Goal: Task Accomplishment & Management: Use online tool/utility

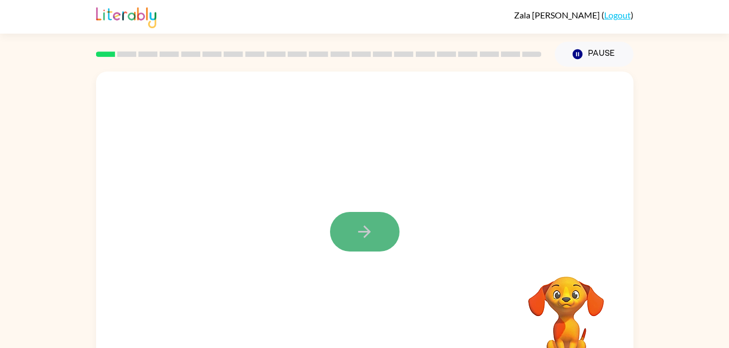
click at [353, 229] on button "button" at bounding box center [364, 232] width 69 height 40
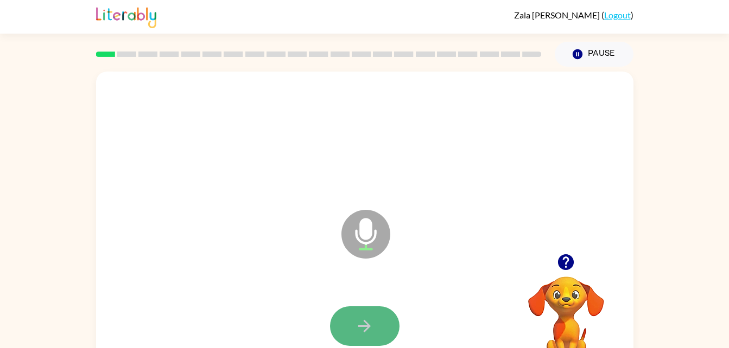
click at [373, 317] on icon "button" at bounding box center [364, 326] width 19 height 19
click at [368, 317] on icon "button" at bounding box center [364, 326] width 19 height 19
click at [372, 313] on button "button" at bounding box center [364, 327] width 69 height 40
click at [373, 321] on icon "button" at bounding box center [364, 326] width 19 height 19
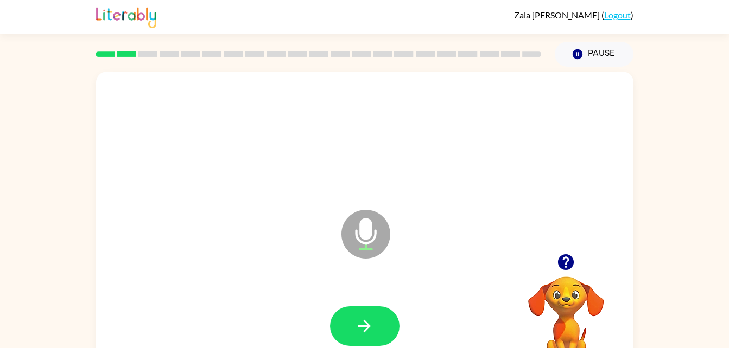
click at [370, 296] on div at bounding box center [365, 326] width 516 height 89
click at [371, 313] on button "button" at bounding box center [364, 327] width 69 height 40
click at [343, 312] on button "button" at bounding box center [364, 327] width 69 height 40
click at [362, 329] on icon "button" at bounding box center [364, 326] width 19 height 19
click at [357, 324] on icon "button" at bounding box center [364, 326] width 19 height 19
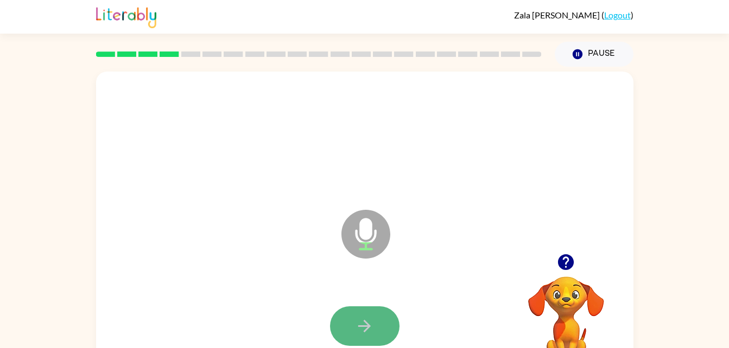
click at [358, 333] on icon "button" at bounding box center [364, 326] width 19 height 19
click at [363, 320] on icon "button" at bounding box center [364, 326] width 19 height 19
click at [358, 317] on icon "button" at bounding box center [364, 326] width 19 height 19
click at [358, 319] on icon "button" at bounding box center [364, 326] width 19 height 19
click at [362, 328] on icon "button" at bounding box center [364, 326] width 19 height 19
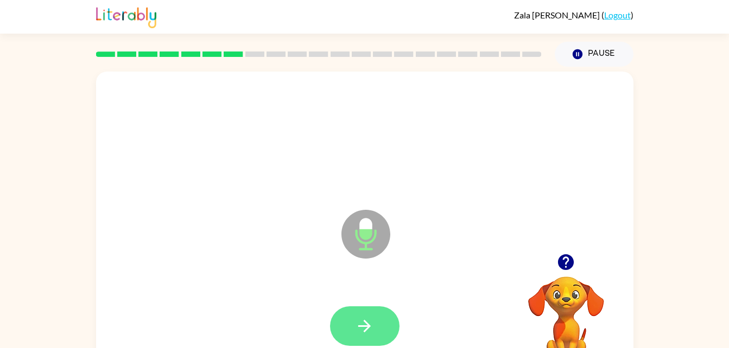
click at [367, 319] on icon "button" at bounding box center [364, 326] width 19 height 19
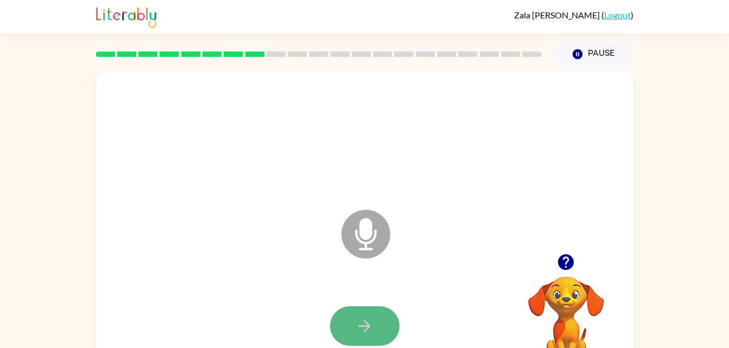
click at [382, 322] on button "button" at bounding box center [364, 327] width 69 height 40
click at [370, 229] on icon "Microphone The Microphone is here when it is your turn to talk" at bounding box center [420, 247] width 163 height 81
click at [375, 316] on button "button" at bounding box center [364, 327] width 69 height 40
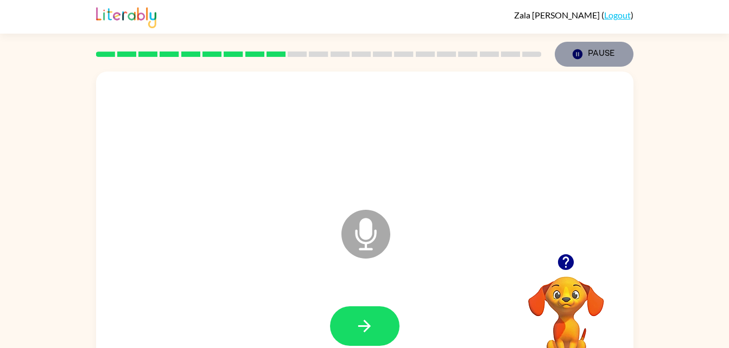
click at [591, 56] on button "Pause Pause" at bounding box center [594, 54] width 79 height 25
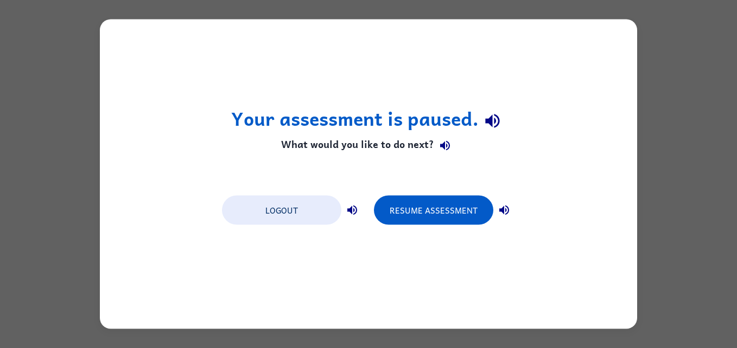
click at [30, 103] on div "Your assessment is paused. What would you like to do next? Logout Resume Assess…" at bounding box center [368, 174] width 737 height 348
click at [349, 207] on icon "button" at bounding box center [352, 210] width 13 height 13
click at [502, 202] on button "button" at bounding box center [504, 211] width 22 height 22
click at [407, 220] on button "Resume Assessment" at bounding box center [433, 210] width 119 height 29
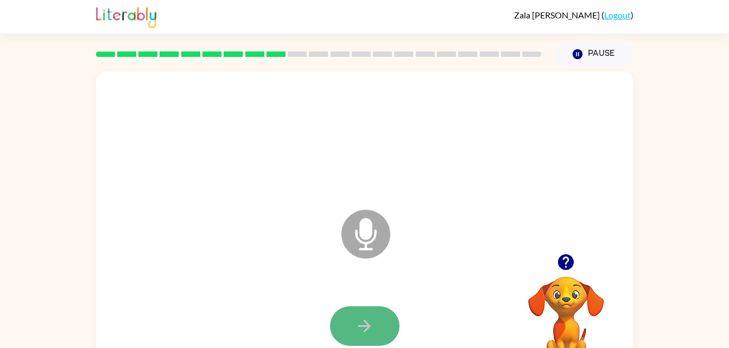
click at [366, 327] on icon "button" at bounding box center [364, 326] width 12 height 12
click at [366, 314] on button "button" at bounding box center [364, 327] width 69 height 40
click at [338, 321] on button "button" at bounding box center [364, 327] width 69 height 40
click at [376, 321] on button "button" at bounding box center [364, 327] width 69 height 40
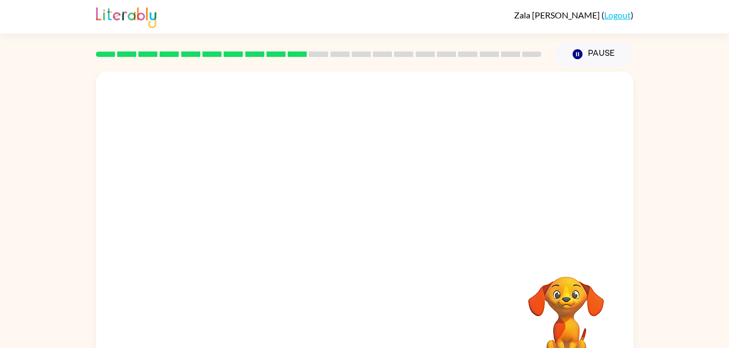
drag, startPoint x: 384, startPoint y: 340, endPoint x: 391, endPoint y: 335, distance: 9.3
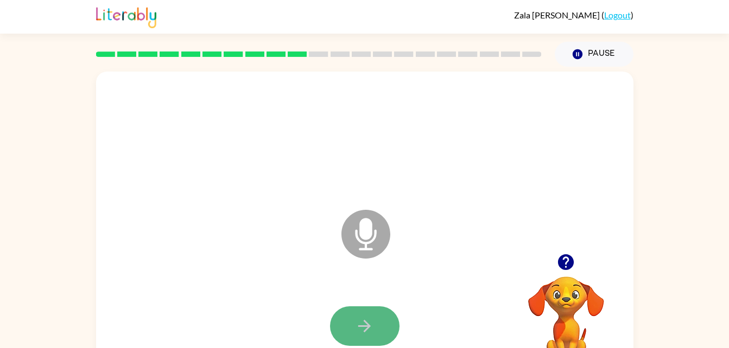
click at [372, 315] on button "button" at bounding box center [364, 327] width 69 height 40
click at [356, 310] on button "button" at bounding box center [364, 327] width 69 height 40
click at [384, 313] on button "button" at bounding box center [364, 327] width 69 height 40
click at [369, 314] on button "button" at bounding box center [364, 327] width 69 height 40
click at [373, 327] on icon "button" at bounding box center [364, 326] width 19 height 19
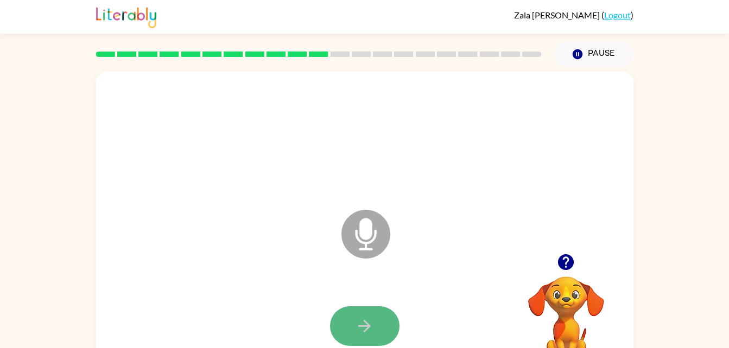
click at [361, 318] on icon "button" at bounding box center [364, 326] width 19 height 19
click at [360, 326] on icon "button" at bounding box center [364, 326] width 12 height 12
click at [384, 316] on button "button" at bounding box center [364, 327] width 69 height 40
click at [356, 332] on icon "button" at bounding box center [364, 326] width 19 height 19
click at [364, 325] on icon "button" at bounding box center [364, 326] width 19 height 19
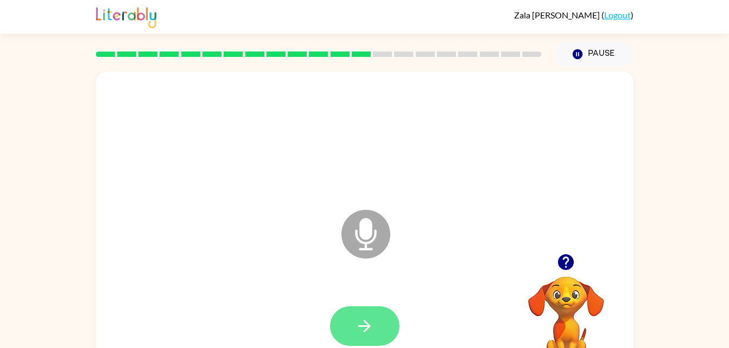
click at [372, 321] on icon "button" at bounding box center [364, 326] width 19 height 19
click at [372, 320] on icon "button" at bounding box center [364, 326] width 19 height 19
click at [364, 322] on icon "button" at bounding box center [364, 326] width 19 height 19
click at [367, 315] on button "button" at bounding box center [364, 327] width 69 height 40
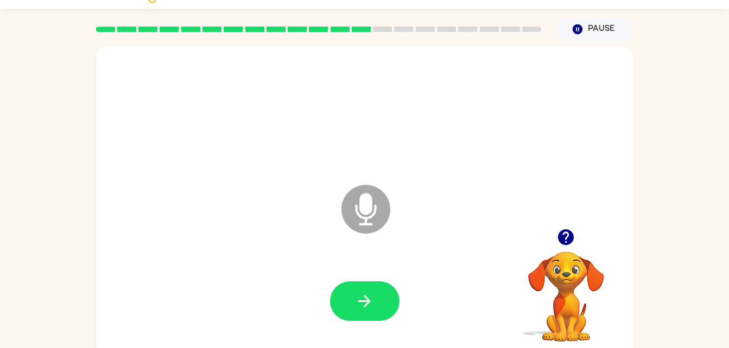
scroll to position [33, 0]
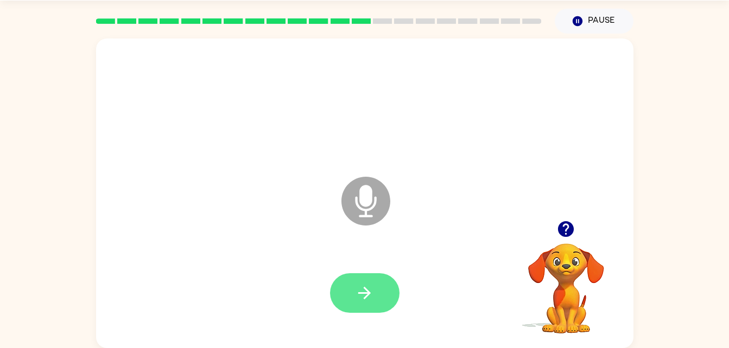
click at [386, 296] on button "button" at bounding box center [364, 294] width 69 height 40
click at [359, 291] on icon "button" at bounding box center [364, 293] width 19 height 19
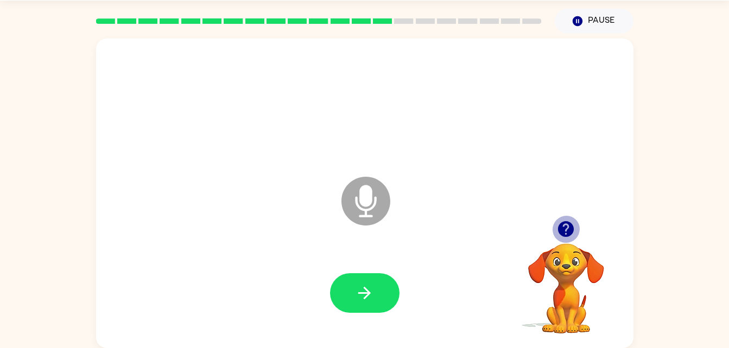
click at [569, 230] on icon "button" at bounding box center [566, 229] width 16 height 16
click at [600, 22] on button "Pause Pause" at bounding box center [594, 21] width 79 height 25
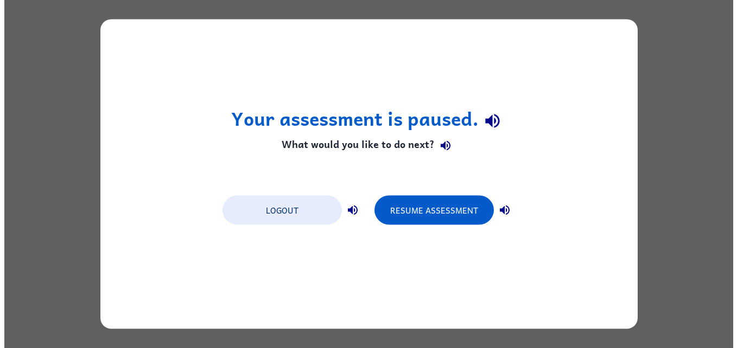
scroll to position [0, 0]
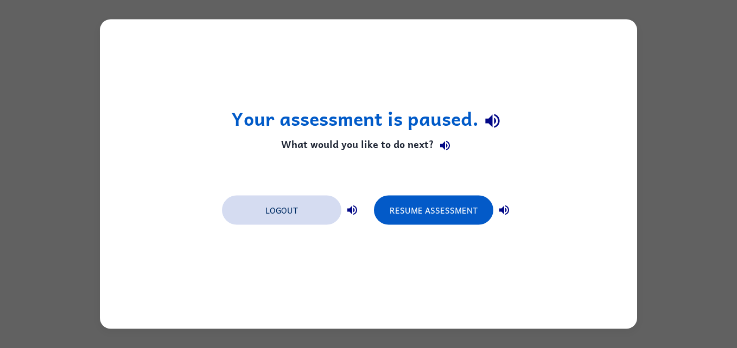
click at [298, 214] on button "Logout" at bounding box center [281, 210] width 119 height 29
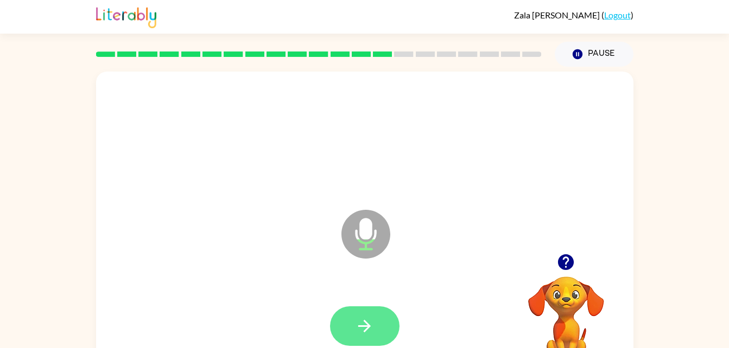
click at [370, 321] on icon "button" at bounding box center [364, 326] width 19 height 19
click at [359, 322] on icon "button" at bounding box center [364, 326] width 19 height 19
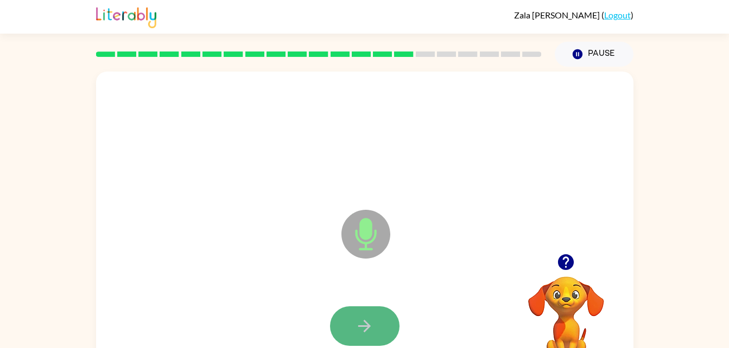
click at [369, 314] on button "button" at bounding box center [364, 327] width 69 height 40
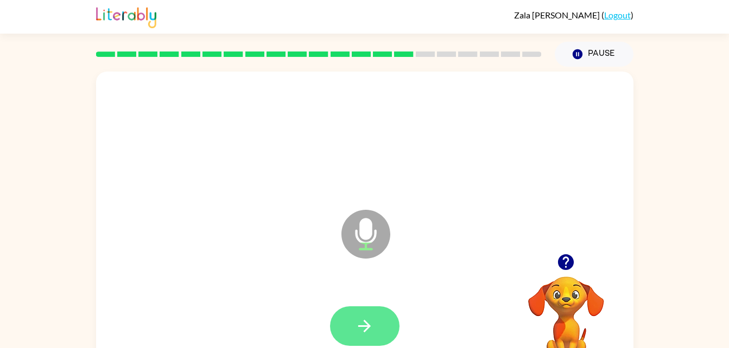
click at [359, 332] on icon "button" at bounding box center [364, 326] width 19 height 19
click at [366, 308] on button "button" at bounding box center [364, 327] width 69 height 40
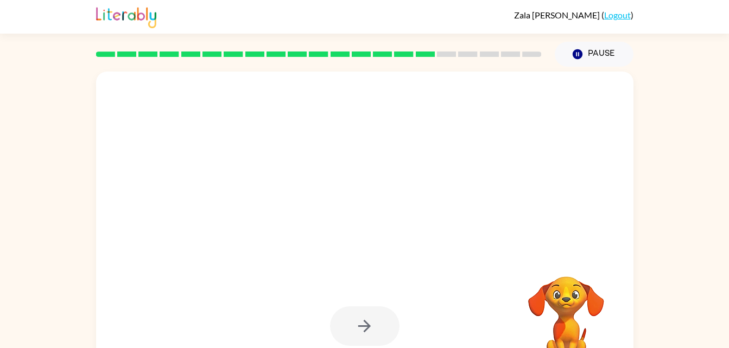
click at [363, 335] on div at bounding box center [364, 327] width 69 height 40
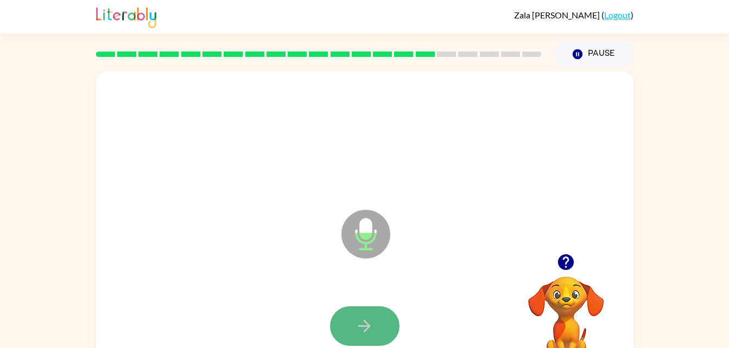
click at [370, 331] on icon "button" at bounding box center [364, 326] width 19 height 19
click at [373, 325] on icon "button" at bounding box center [364, 326] width 19 height 19
click at [362, 326] on icon "button" at bounding box center [364, 326] width 12 height 12
click at [369, 333] on icon "button" at bounding box center [364, 326] width 19 height 19
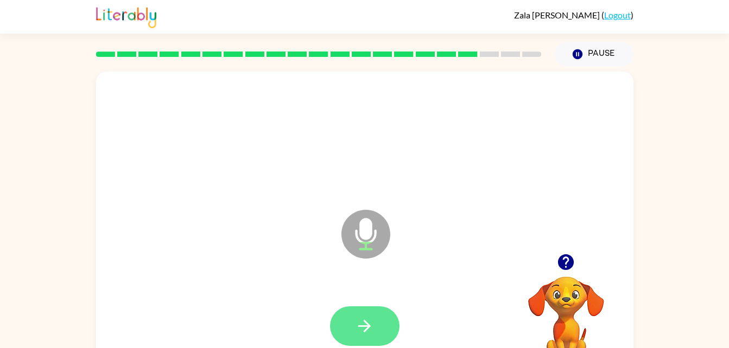
click at [367, 324] on icon "button" at bounding box center [364, 326] width 12 height 12
click at [376, 325] on button "button" at bounding box center [364, 327] width 69 height 40
click at [367, 325] on icon "button" at bounding box center [364, 326] width 12 height 12
click at [350, 332] on button "button" at bounding box center [364, 327] width 69 height 40
click at [376, 321] on button "button" at bounding box center [364, 327] width 69 height 40
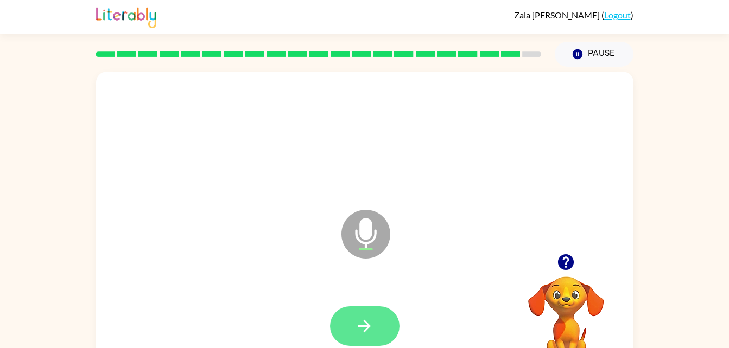
click at [365, 325] on icon "button" at bounding box center [364, 326] width 19 height 19
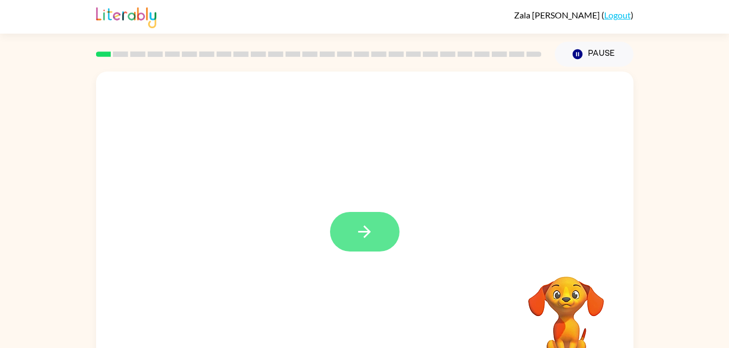
click at [362, 230] on icon "button" at bounding box center [364, 232] width 19 height 19
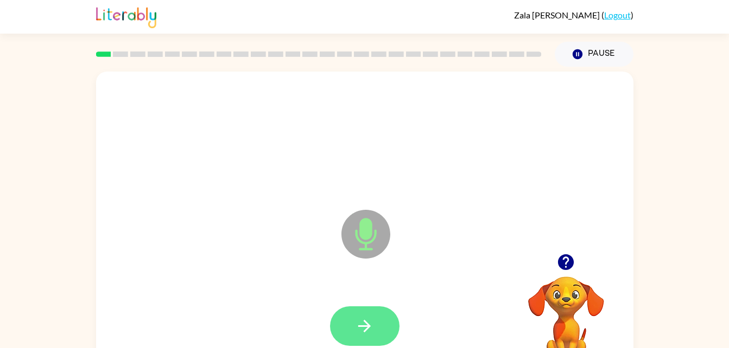
click at [363, 328] on icon "button" at bounding box center [364, 326] width 19 height 19
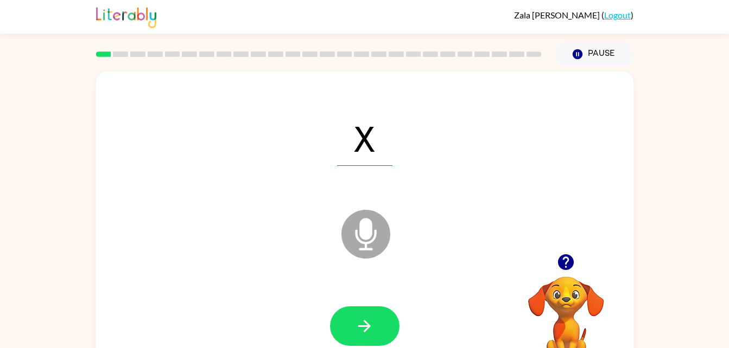
click at [381, 233] on icon at bounding box center [365, 234] width 49 height 49
click at [378, 318] on button "button" at bounding box center [364, 327] width 69 height 40
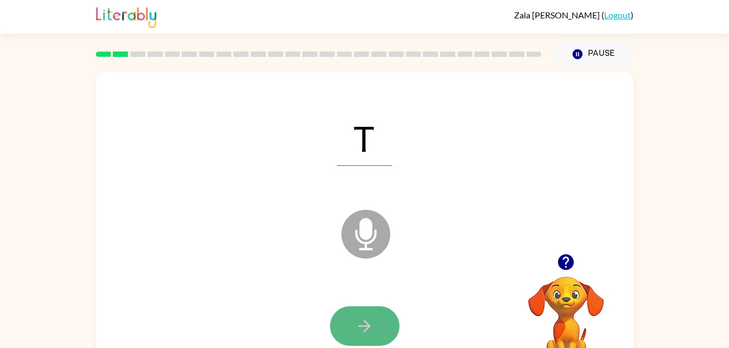
click at [367, 324] on icon "button" at bounding box center [364, 326] width 12 height 12
click at [363, 311] on button "button" at bounding box center [364, 327] width 69 height 40
click at [377, 315] on button "button" at bounding box center [364, 327] width 69 height 40
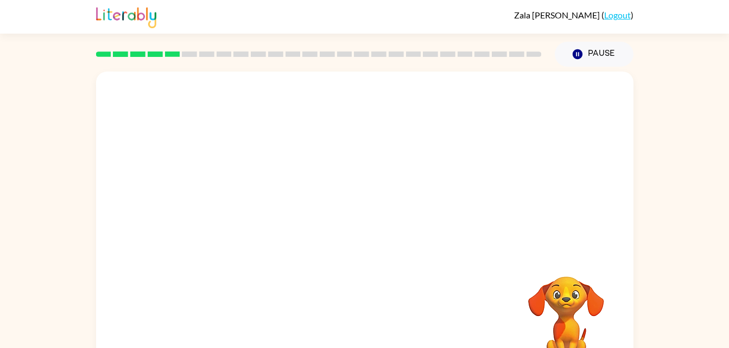
click at [474, 252] on div at bounding box center [364, 163] width 537 height 182
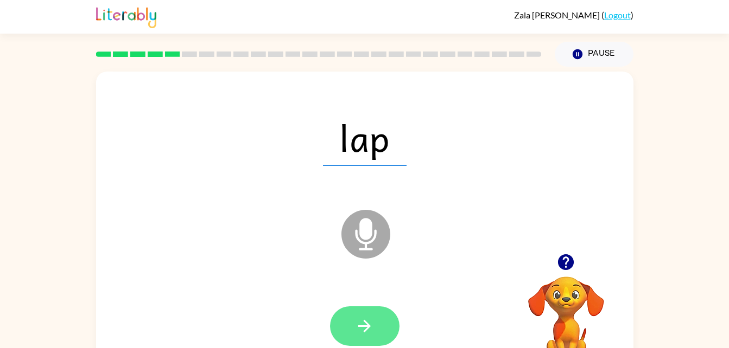
click at [374, 327] on button "button" at bounding box center [364, 327] width 69 height 40
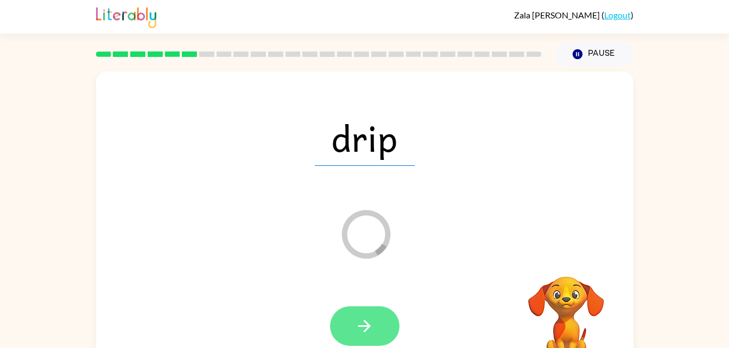
click at [373, 325] on icon "button" at bounding box center [364, 326] width 19 height 19
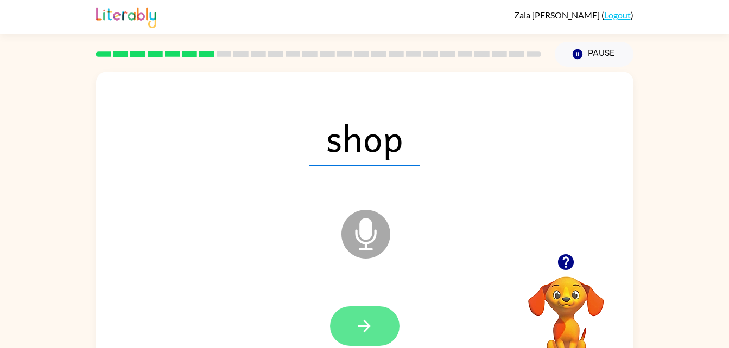
click at [355, 332] on icon "button" at bounding box center [364, 326] width 19 height 19
click at [369, 333] on icon "button" at bounding box center [364, 326] width 19 height 19
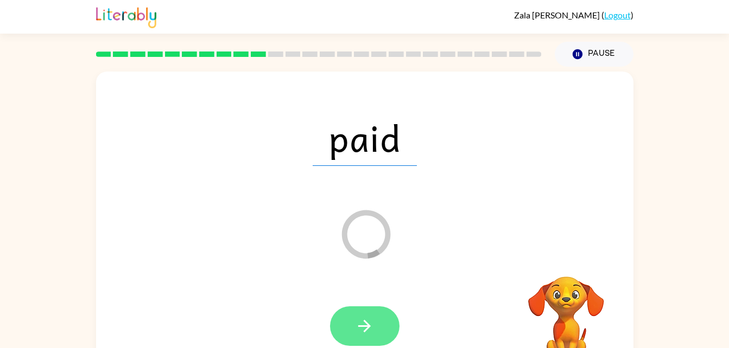
click at [371, 307] on button "button" at bounding box center [364, 327] width 69 height 40
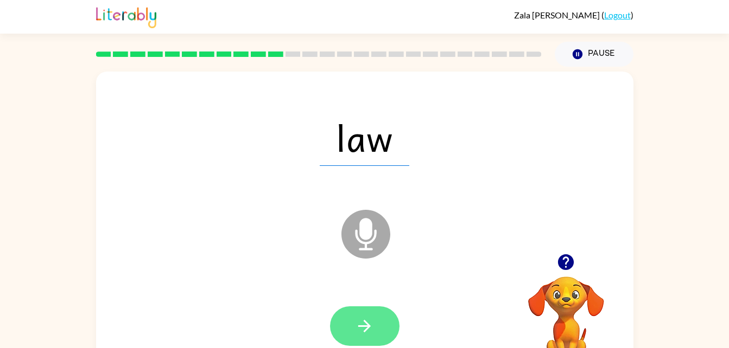
click at [374, 323] on button "button" at bounding box center [364, 327] width 69 height 40
click at [368, 317] on icon "button" at bounding box center [364, 326] width 19 height 19
click at [359, 326] on icon "button" at bounding box center [364, 326] width 12 height 12
click at [383, 316] on button "button" at bounding box center [364, 327] width 69 height 40
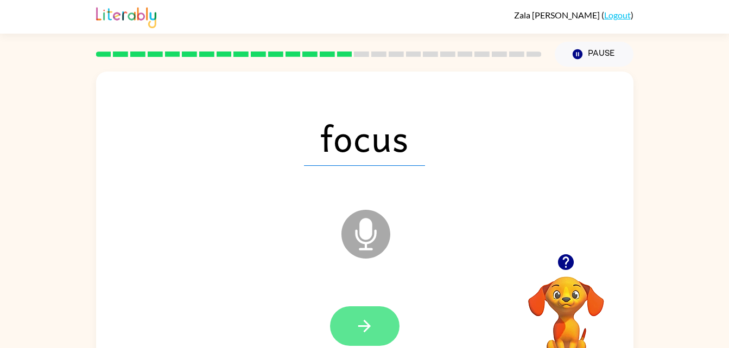
click at [379, 327] on button "button" at bounding box center [364, 327] width 69 height 40
click at [372, 317] on icon "button" at bounding box center [364, 326] width 19 height 19
click at [377, 313] on button "button" at bounding box center [364, 327] width 69 height 40
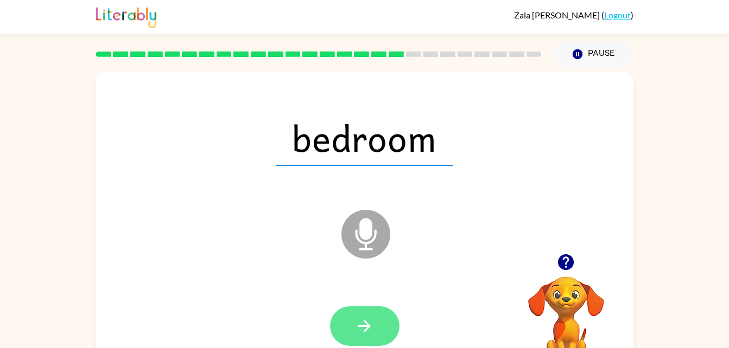
click at [372, 337] on button "button" at bounding box center [364, 327] width 69 height 40
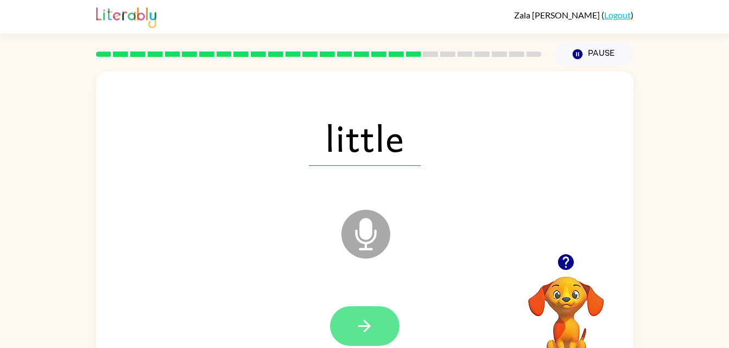
click at [370, 329] on icon "button" at bounding box center [364, 326] width 19 height 19
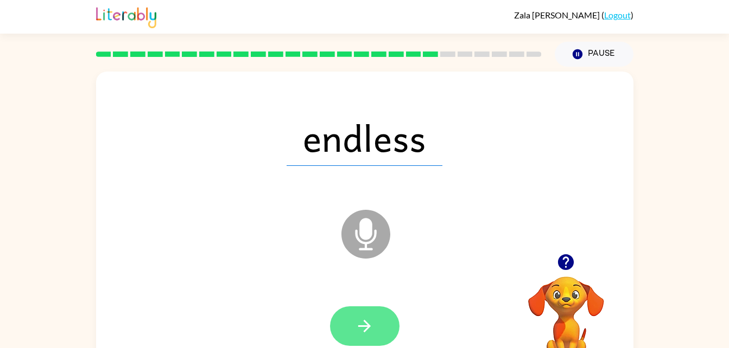
click at [369, 328] on icon "button" at bounding box center [364, 326] width 19 height 19
click at [372, 316] on button "button" at bounding box center [364, 327] width 69 height 40
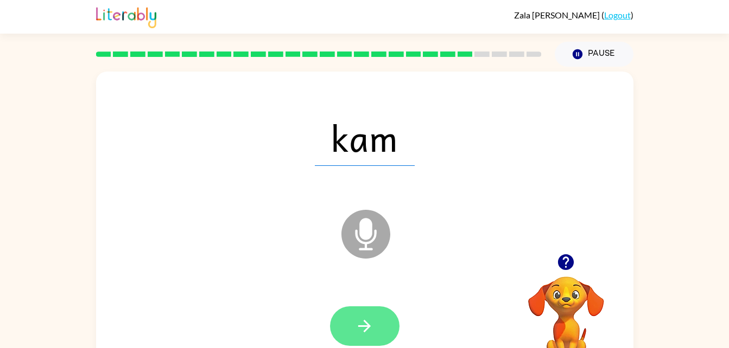
click at [367, 325] on icon "button" at bounding box center [364, 326] width 19 height 19
click at [366, 322] on icon "button" at bounding box center [364, 326] width 12 height 12
click at [377, 321] on button "button" at bounding box center [364, 327] width 69 height 40
click at [378, 324] on button "button" at bounding box center [364, 327] width 69 height 40
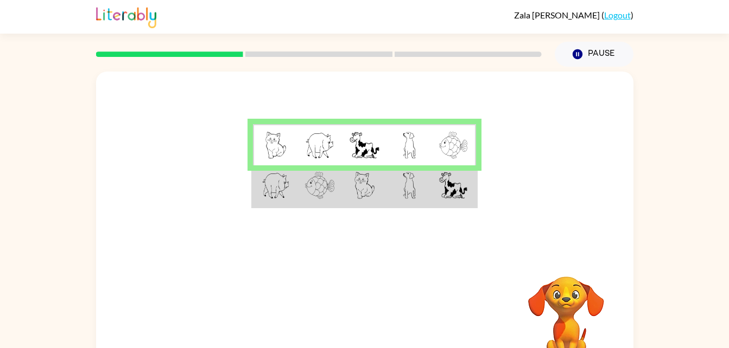
click at [430, 183] on td at bounding box center [409, 187] width 45 height 42
click at [396, 180] on td at bounding box center [409, 187] width 45 height 42
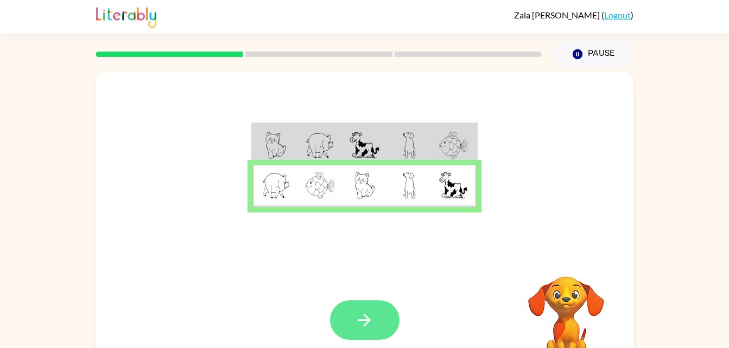
click at [374, 322] on button "button" at bounding box center [364, 321] width 69 height 40
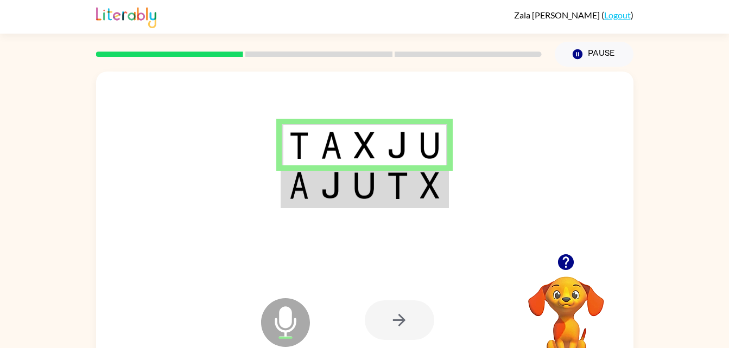
click at [400, 191] on img at bounding box center [397, 185] width 21 height 27
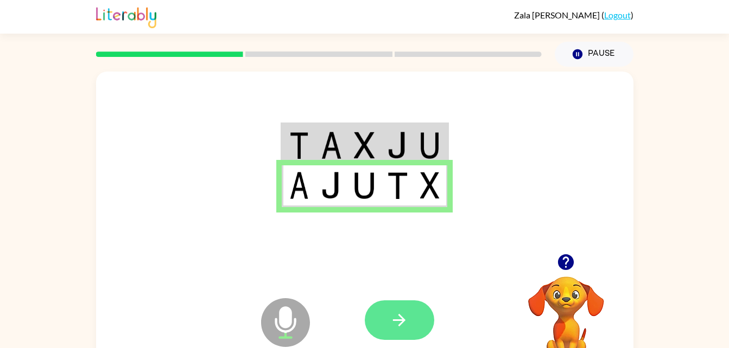
click at [405, 312] on icon "button" at bounding box center [399, 320] width 19 height 19
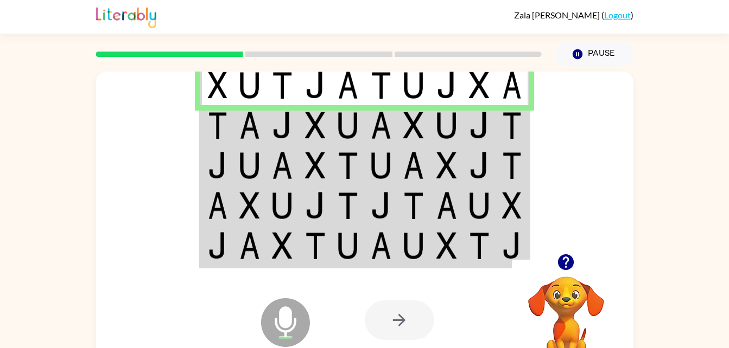
click at [419, 135] on img at bounding box center [413, 125] width 21 height 27
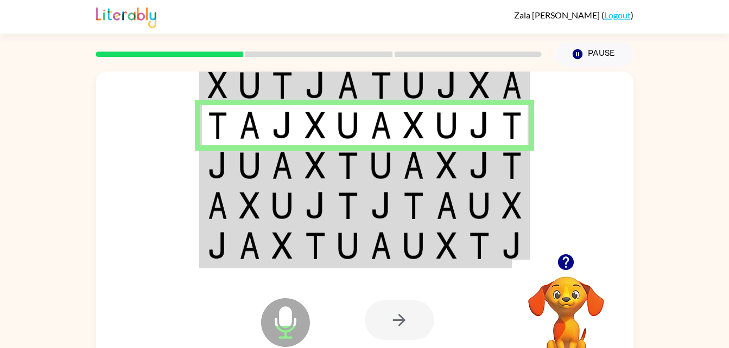
click at [366, 161] on td at bounding box center [381, 165] width 33 height 40
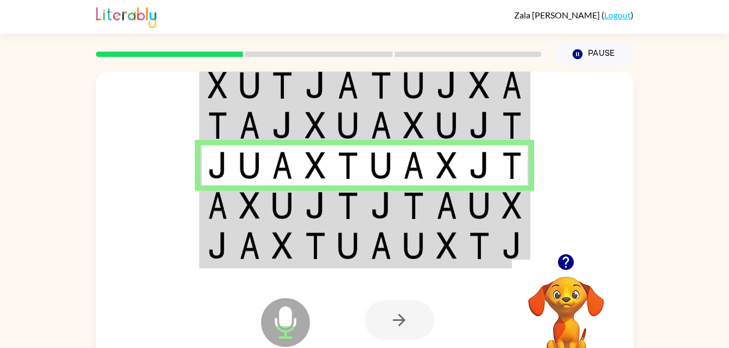
click at [377, 201] on img at bounding box center [381, 205] width 21 height 27
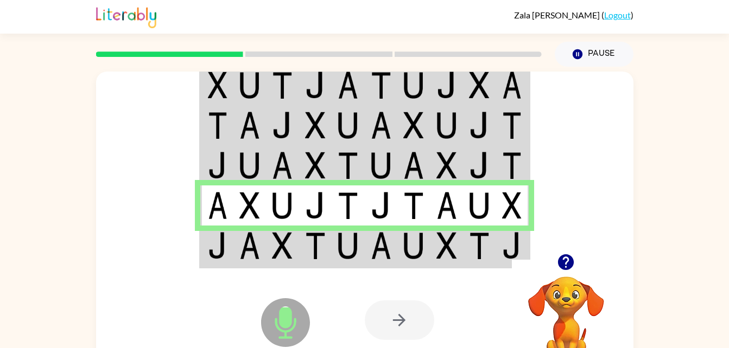
click at [433, 253] on td at bounding box center [446, 247] width 33 height 42
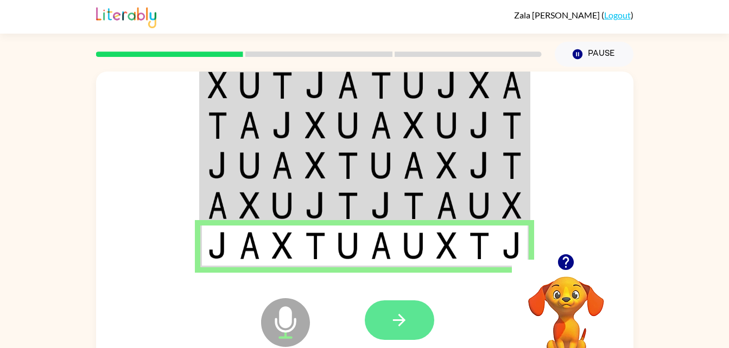
click at [402, 329] on icon "button" at bounding box center [399, 320] width 19 height 19
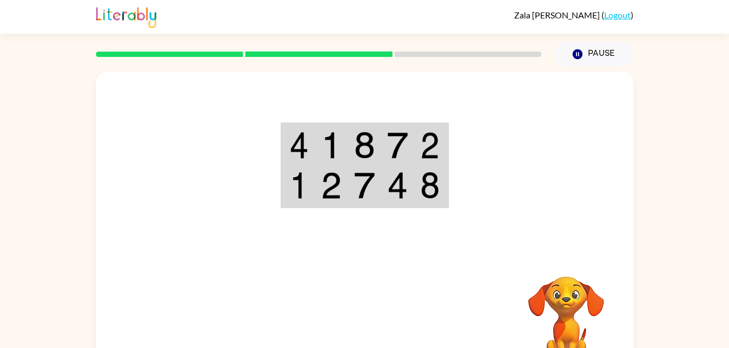
click at [384, 129] on td at bounding box center [397, 145] width 33 height 42
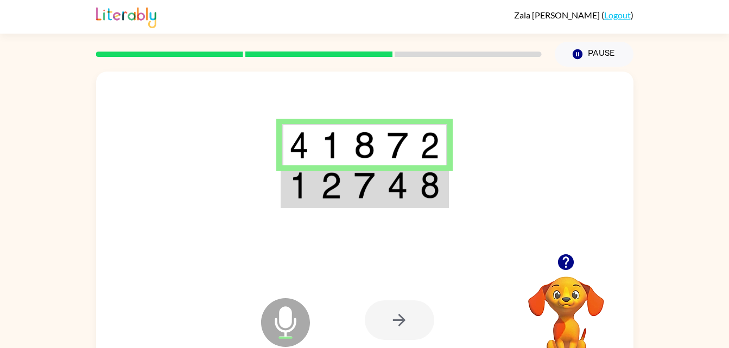
click at [359, 185] on img at bounding box center [364, 185] width 21 height 27
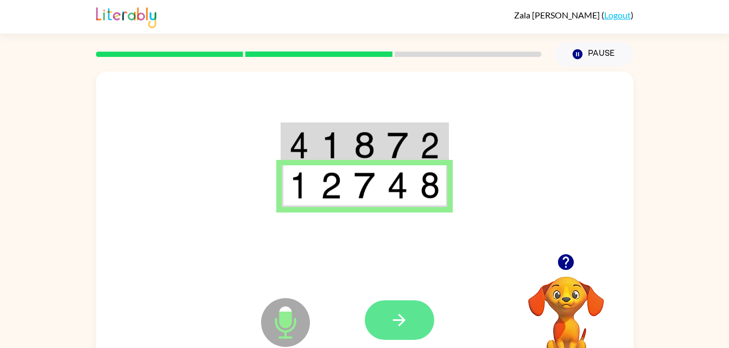
click at [406, 328] on icon "button" at bounding box center [399, 320] width 19 height 19
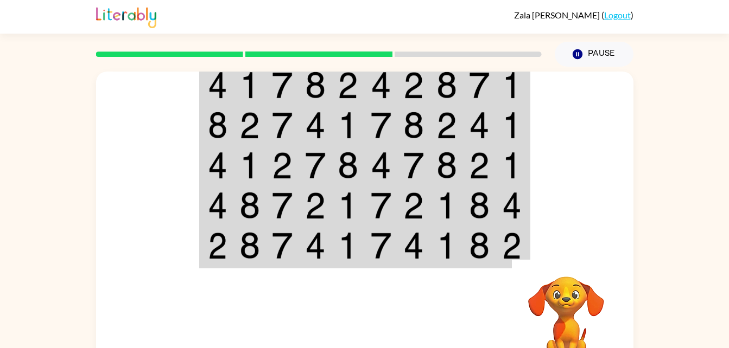
click at [576, 299] on video "Your browser must support playing .mp4 files to use Literably. Please try using…" at bounding box center [566, 314] width 109 height 109
click at [568, 312] on video "Your browser must support playing .mp4 files to use Literably. Please try using…" at bounding box center [566, 314] width 109 height 109
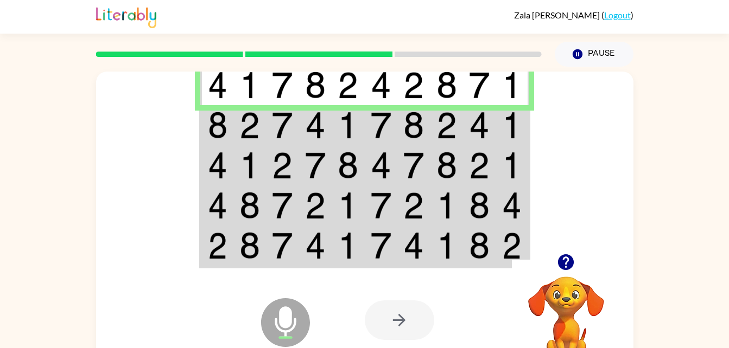
click at [311, 122] on img at bounding box center [315, 125] width 21 height 27
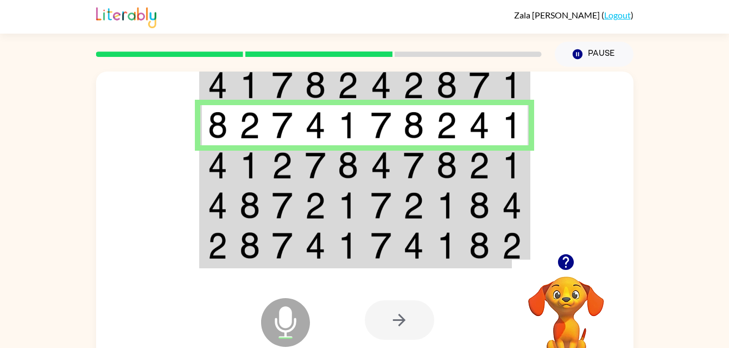
click at [353, 162] on img at bounding box center [348, 165] width 21 height 27
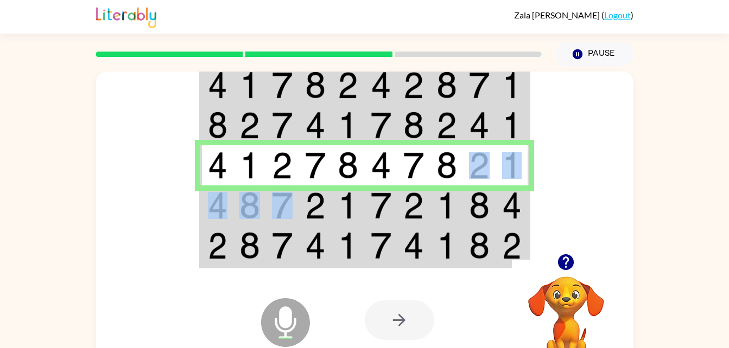
drag, startPoint x: 494, startPoint y: 183, endPoint x: 297, endPoint y: 212, distance: 198.6
click at [297, 212] on tbody at bounding box center [364, 166] width 328 height 204
drag, startPoint x: 297, startPoint y: 212, endPoint x: 345, endPoint y: 207, distance: 47.5
click at [345, 207] on img at bounding box center [348, 205] width 21 height 27
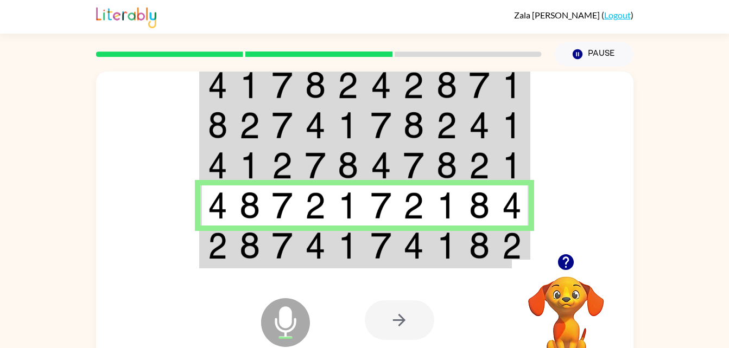
click at [294, 240] on td at bounding box center [282, 247] width 33 height 42
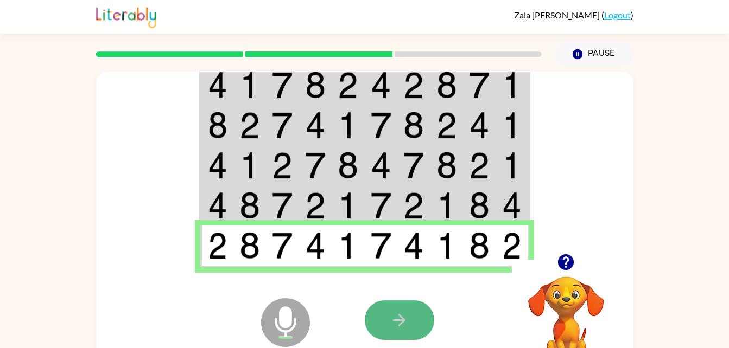
click at [410, 323] on button "button" at bounding box center [399, 321] width 69 height 40
